Goal: Information Seeking & Learning: Learn about a topic

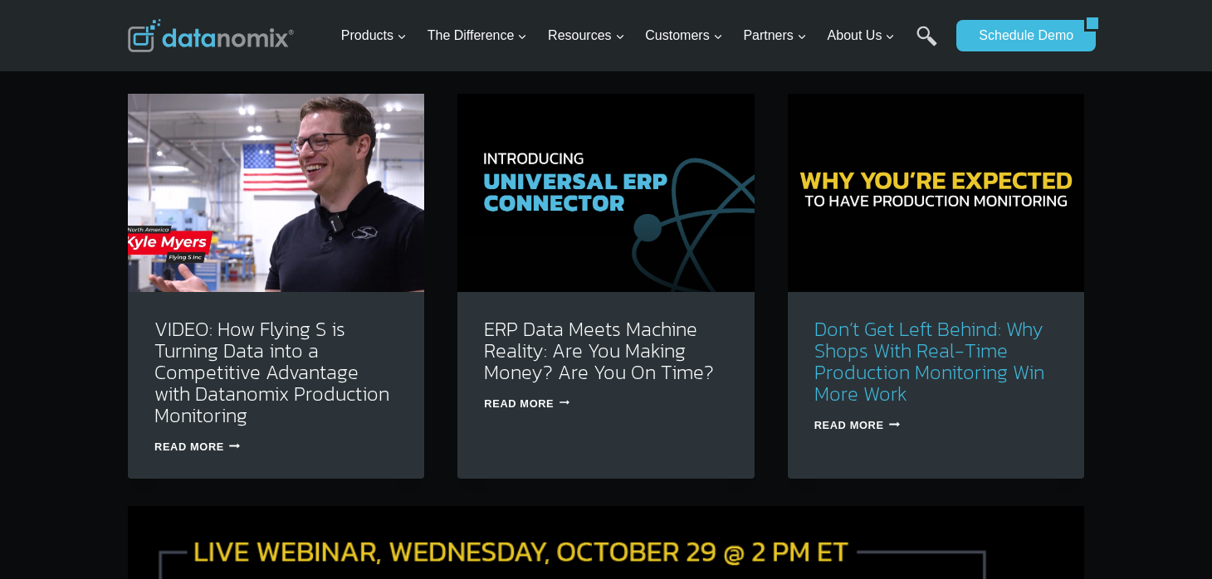
scroll to position [5064, 0]
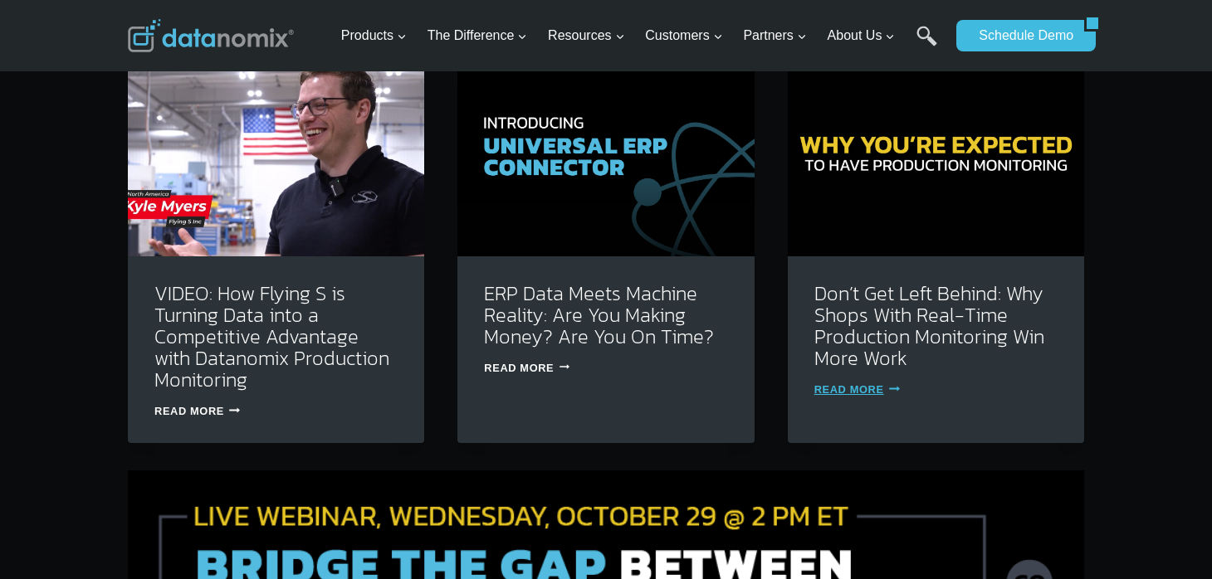
click at [864, 384] on link "Read More Don’t Get Left Behind: Why Shops With Real-Time Production Monitoring…" at bounding box center [857, 390] width 86 height 12
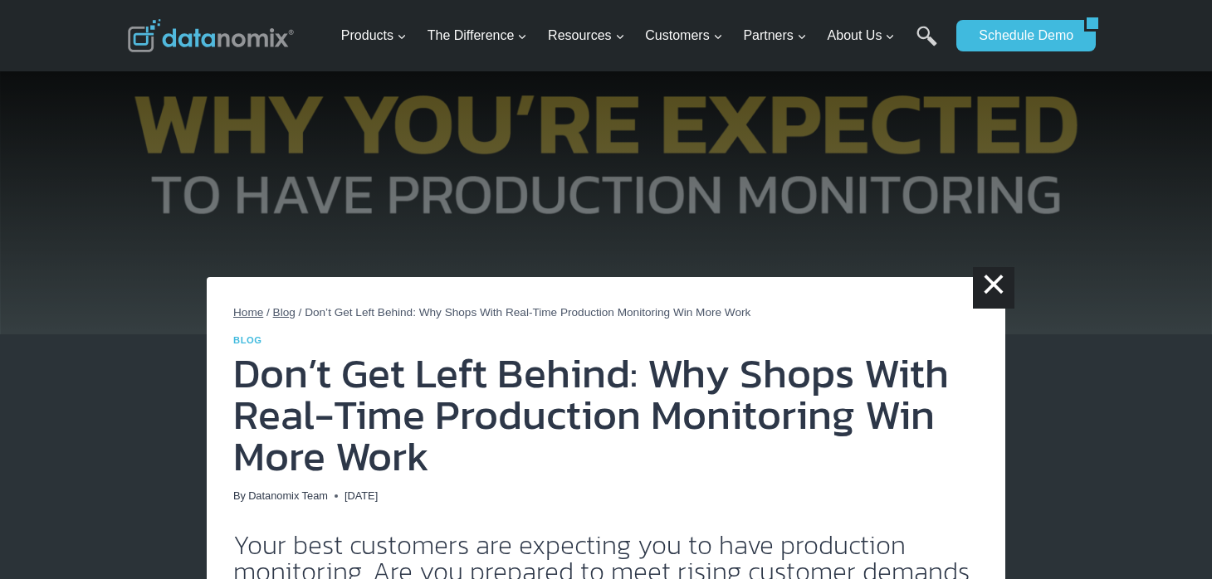
click at [285, 315] on span "Blog" at bounding box center [284, 312] width 22 height 12
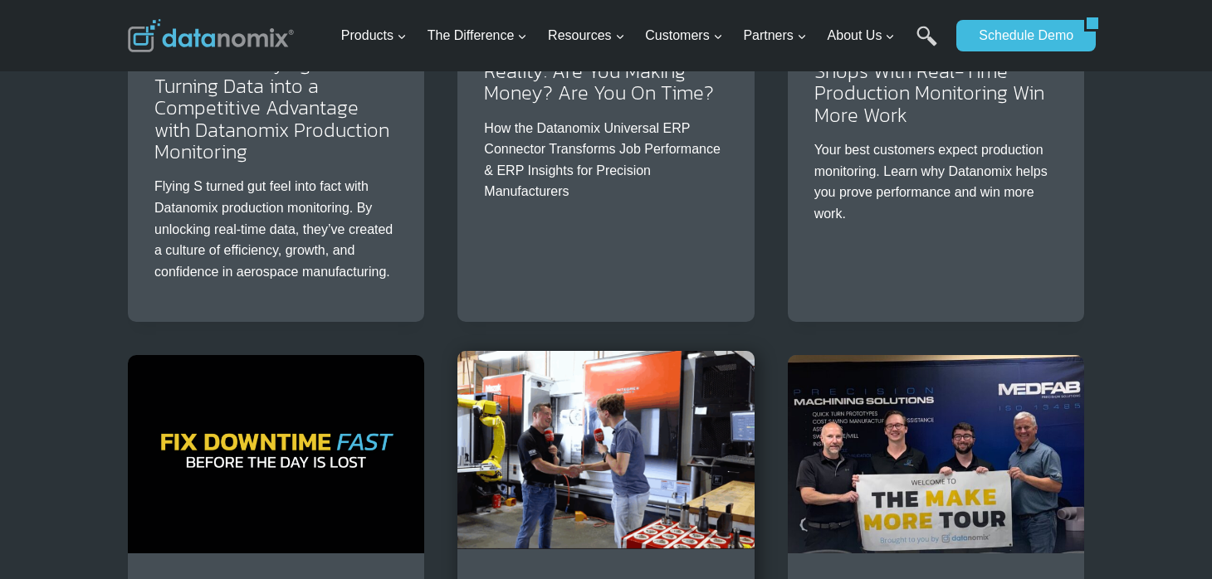
scroll to position [747, 0]
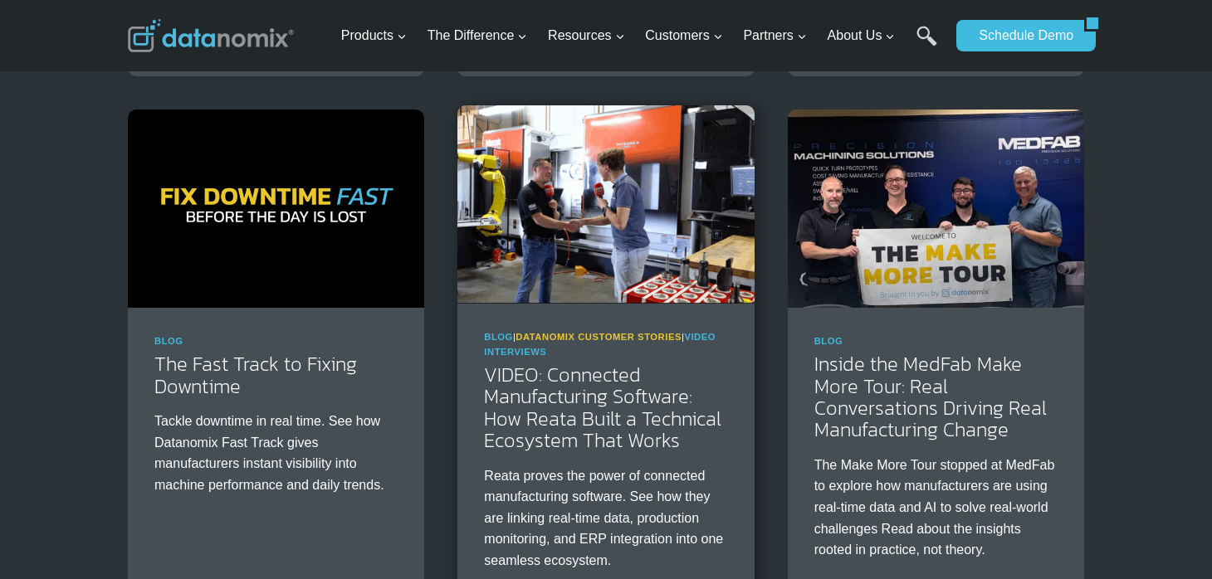
click at [638, 335] on link "Datanomix Customer Stories" at bounding box center [599, 337] width 166 height 10
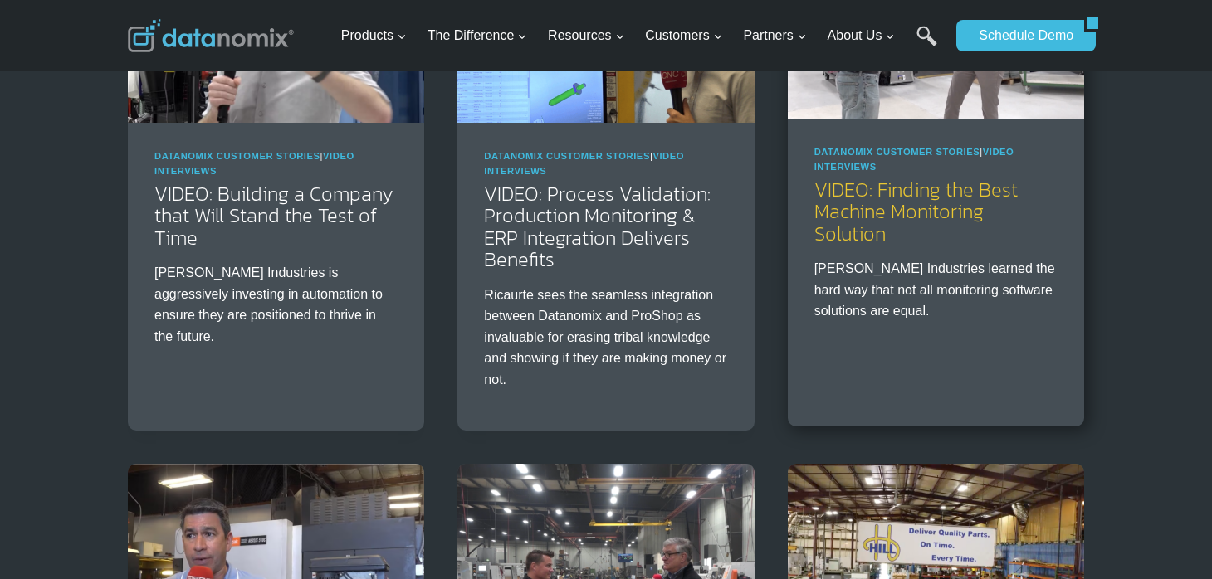
scroll to position [2158, 0]
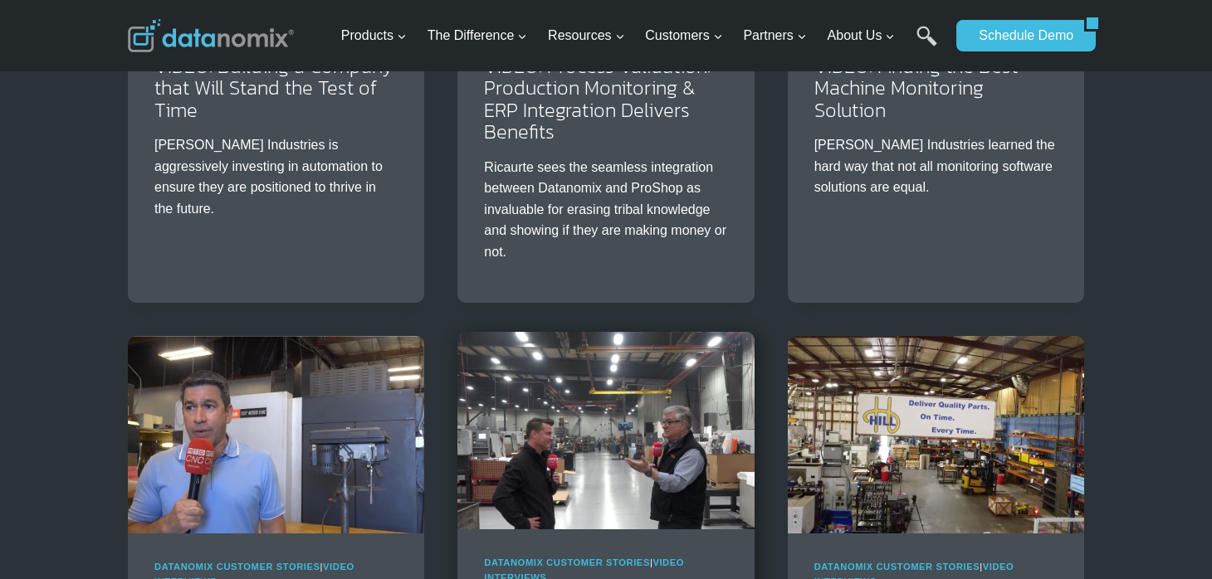
click at [559, 455] on img at bounding box center [605, 431] width 296 height 198
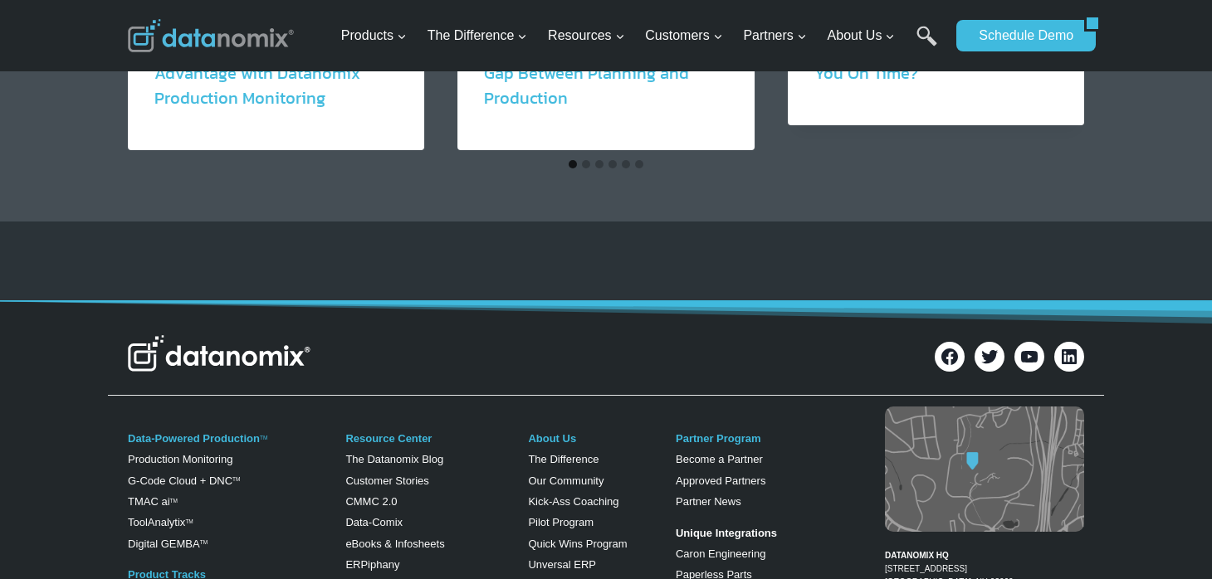
scroll to position [2075, 0]
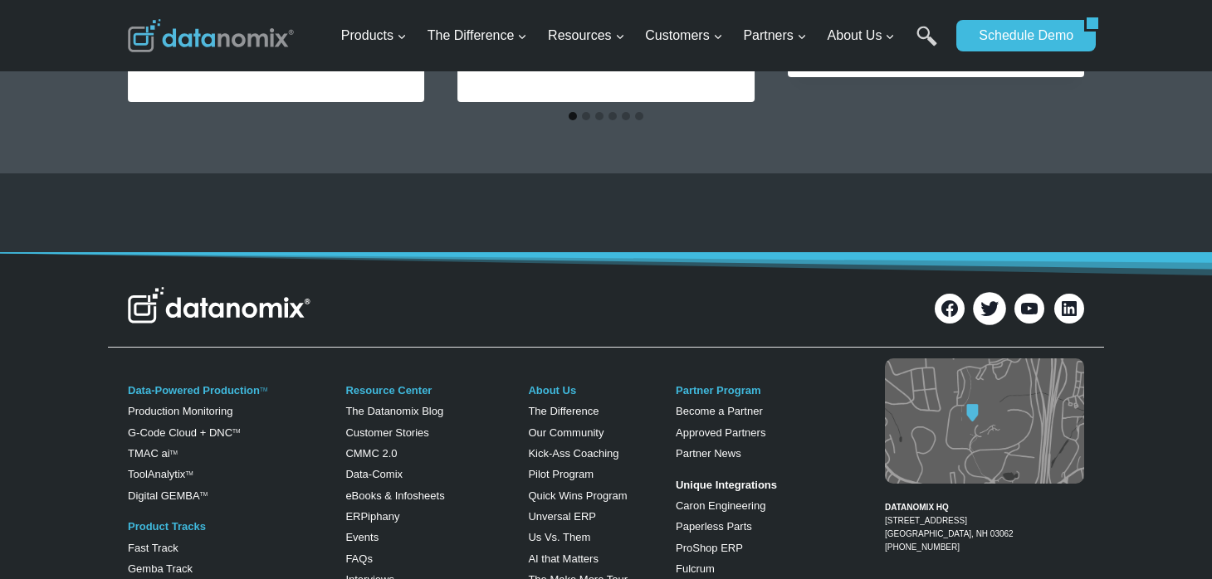
click at [998, 304] on icon at bounding box center [990, 309] width 22 height 22
